Goal: Find specific page/section: Find specific page/section

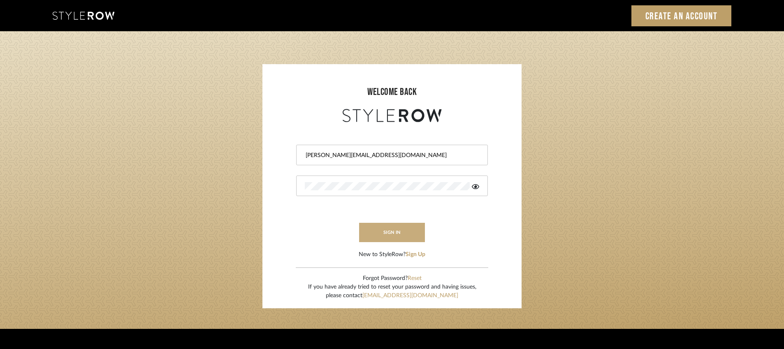
click at [386, 238] on button "sign in" at bounding box center [392, 232] width 66 height 19
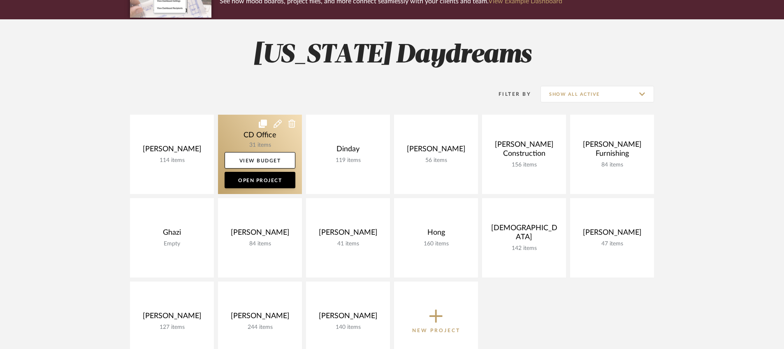
scroll to position [121, 0]
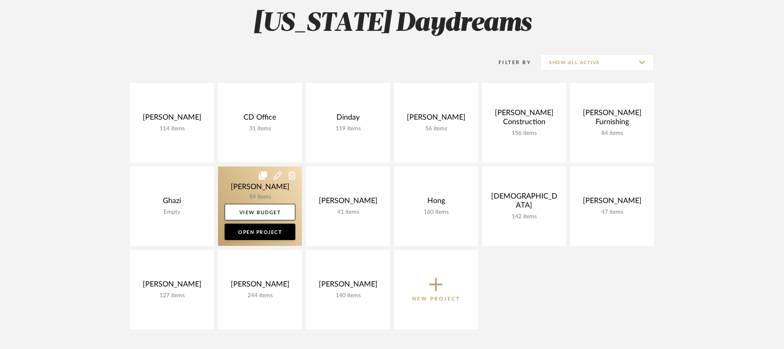
click at [254, 197] on link at bounding box center [260, 206] width 84 height 79
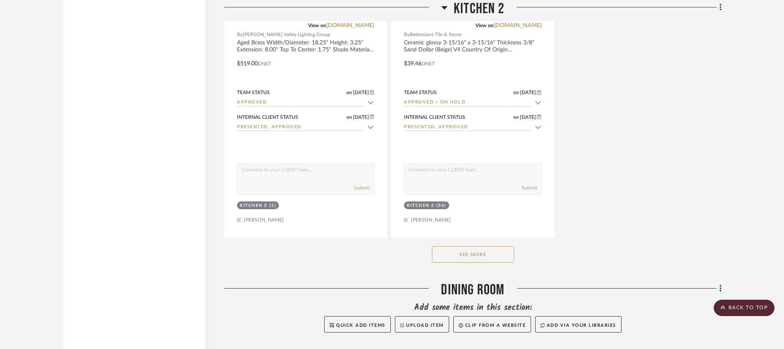
scroll to position [1572, 0]
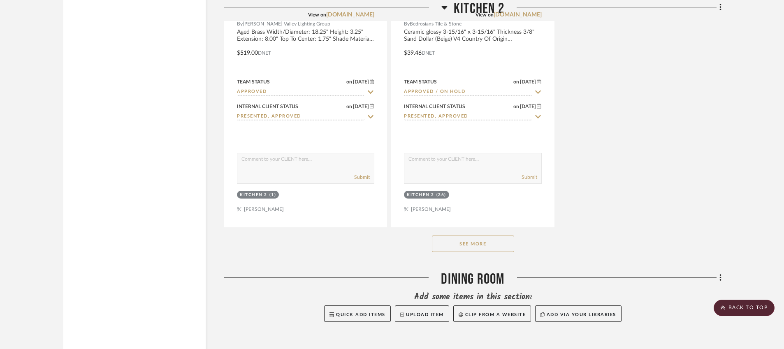
click at [470, 240] on button "See More" at bounding box center [473, 244] width 82 height 16
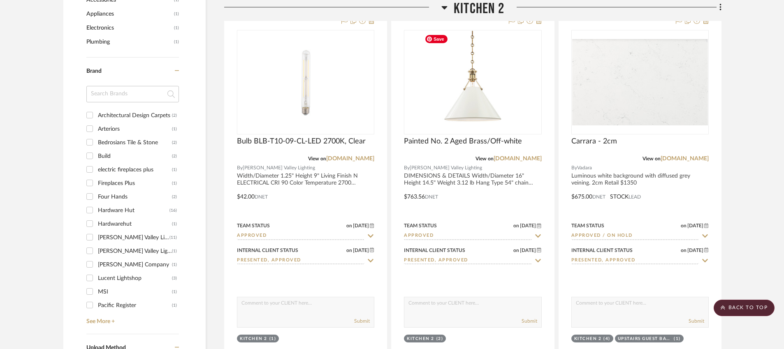
scroll to position [704, 0]
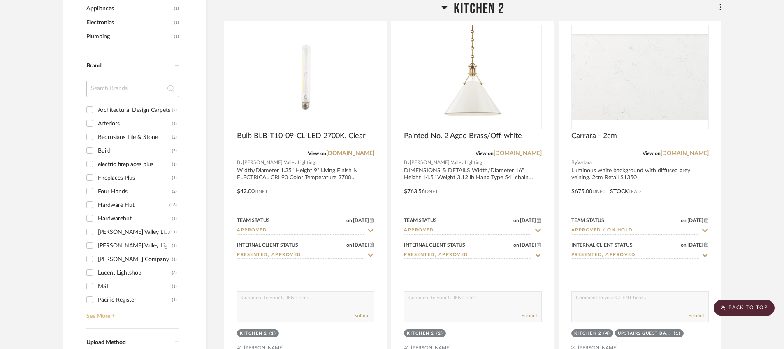
click at [94, 316] on link "See More +" at bounding box center [131, 313] width 95 height 13
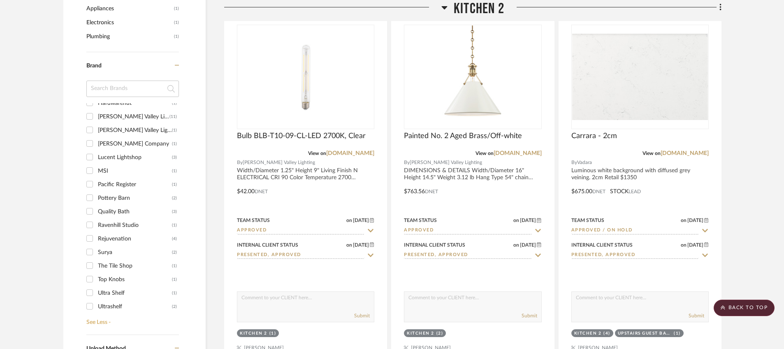
scroll to position [170, 0]
click at [102, 250] on div "Ultrashelf" at bounding box center [135, 251] width 74 height 13
click at [96, 250] on input "Ultrashelf (2)" at bounding box center [89, 251] width 13 height 13
checkbox input "true"
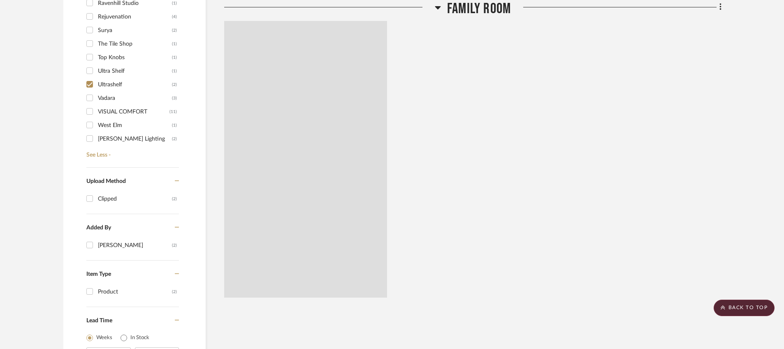
scroll to position [690, 0]
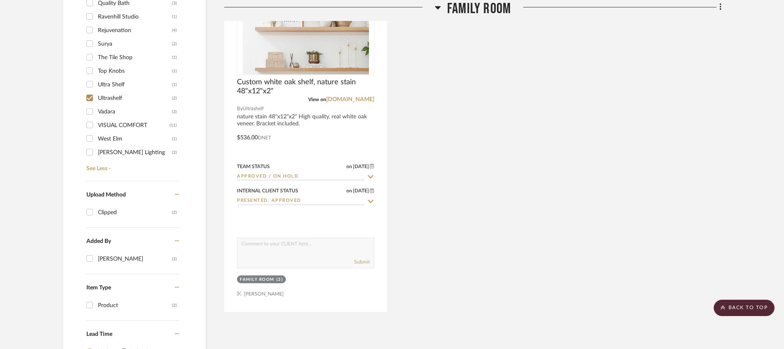
click at [109, 87] on div "Ultra Shelf" at bounding box center [135, 84] width 74 height 13
click at [96, 87] on input "Ultra Shelf (1)" at bounding box center [89, 84] width 13 height 13
checkbox input "true"
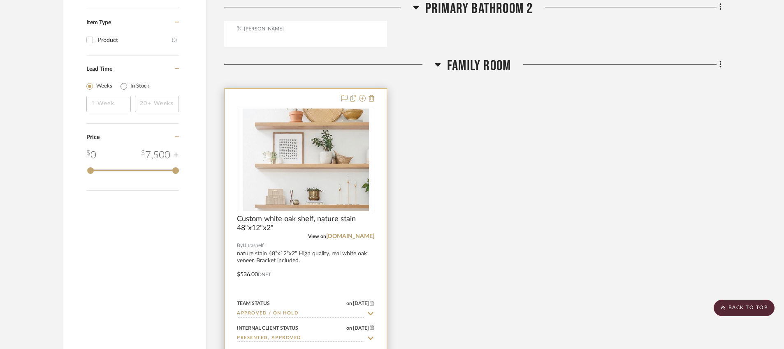
scroll to position [957, 0]
click at [362, 232] on link "[DOMAIN_NAME]" at bounding box center [350, 235] width 48 height 6
